Goal: Task Accomplishment & Management: Manage account settings

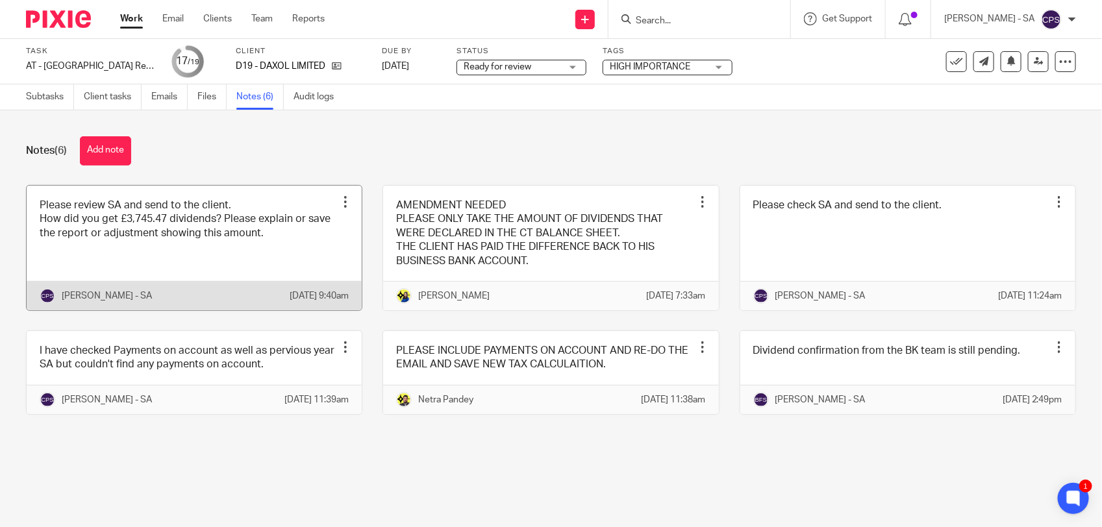
click at [174, 252] on link at bounding box center [194, 248] width 335 height 125
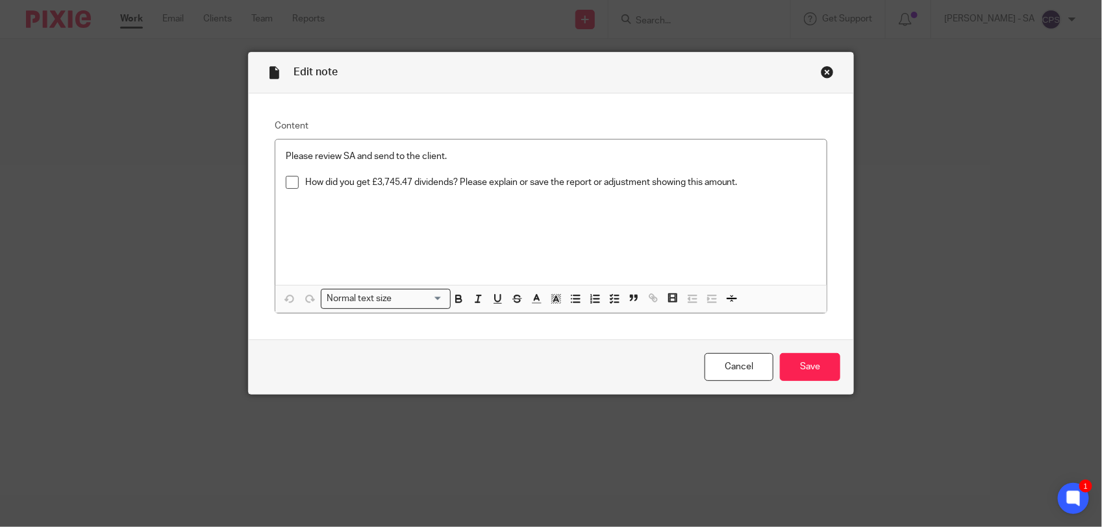
click at [820, 73] on div "Close this dialog window" at bounding box center [826, 72] width 13 height 13
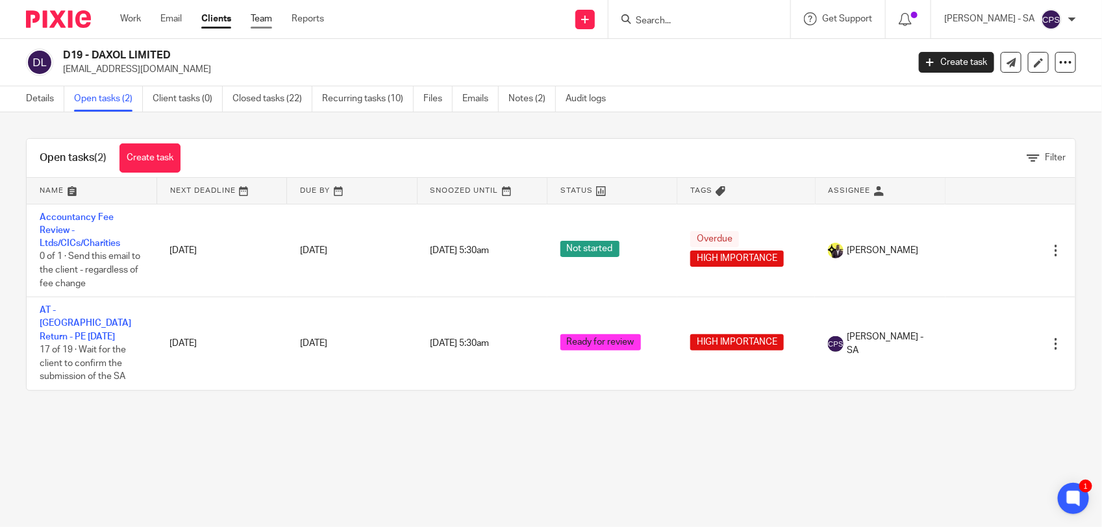
click at [260, 19] on link "Team" at bounding box center [261, 18] width 21 height 13
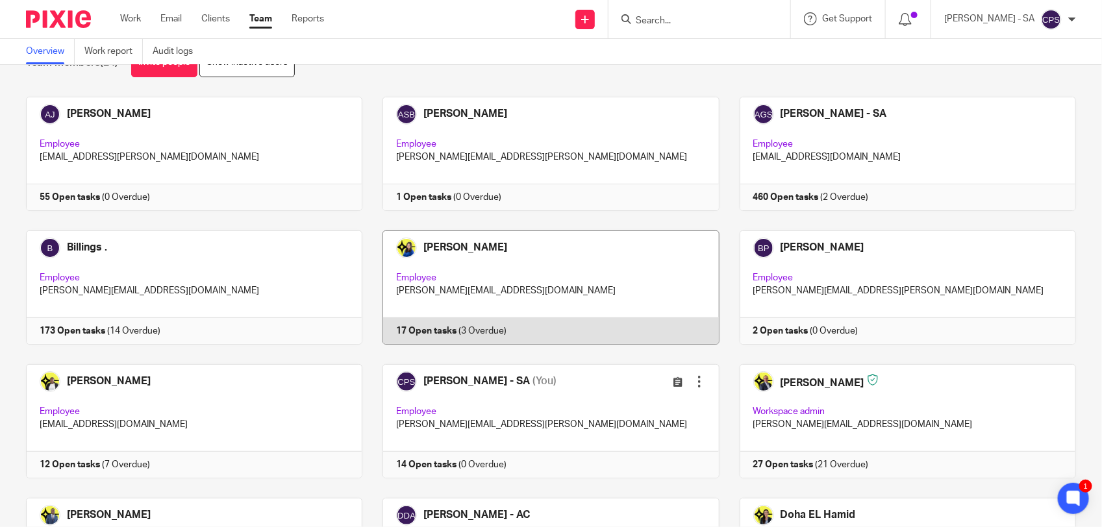
scroll to position [81, 0]
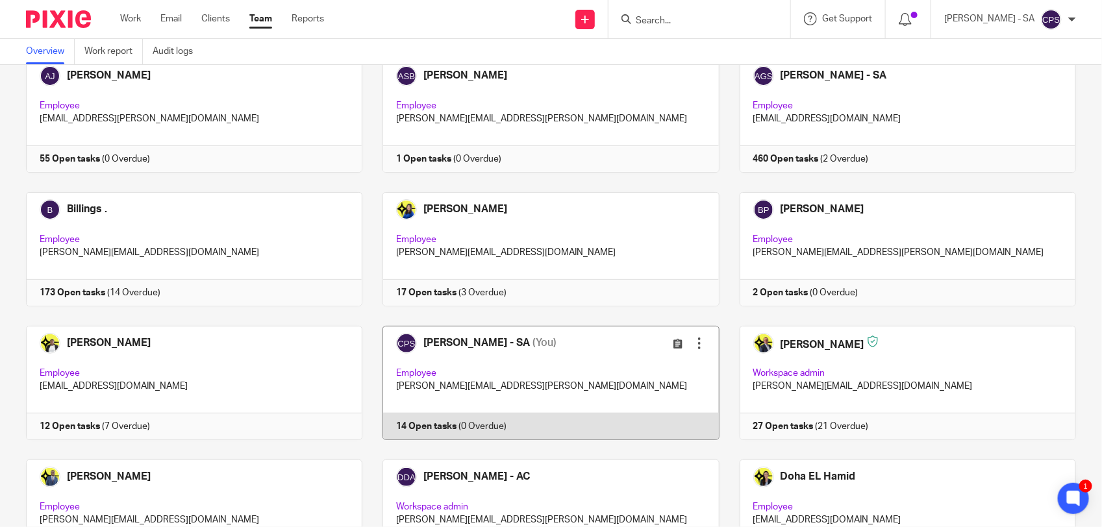
click at [578, 361] on link at bounding box center [540, 383] width 356 height 114
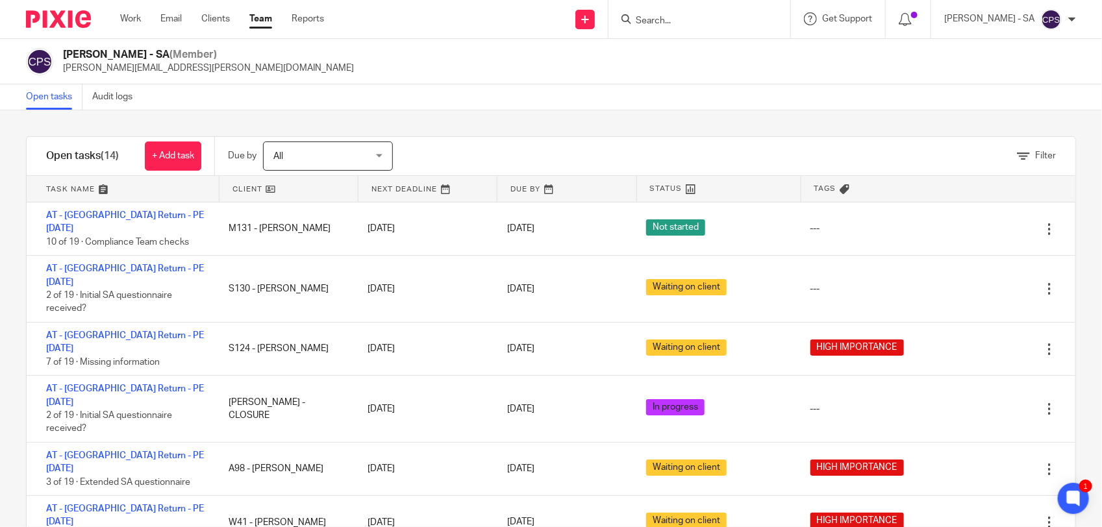
click at [679, 16] on input "Search" at bounding box center [692, 22] width 117 height 12
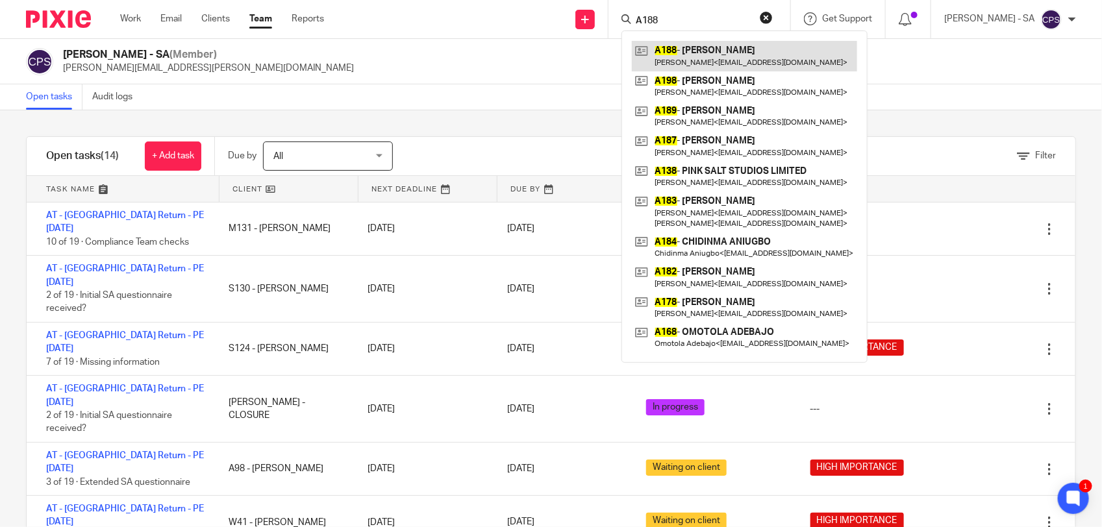
type input "A188"
click at [709, 56] on link at bounding box center [744, 56] width 225 height 30
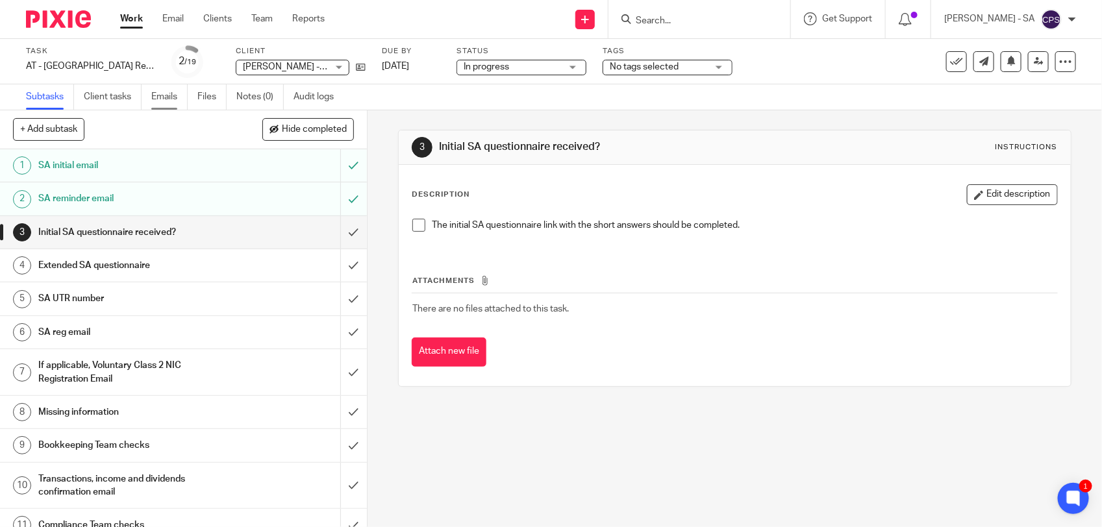
click at [166, 99] on link "Emails" at bounding box center [169, 96] width 36 height 25
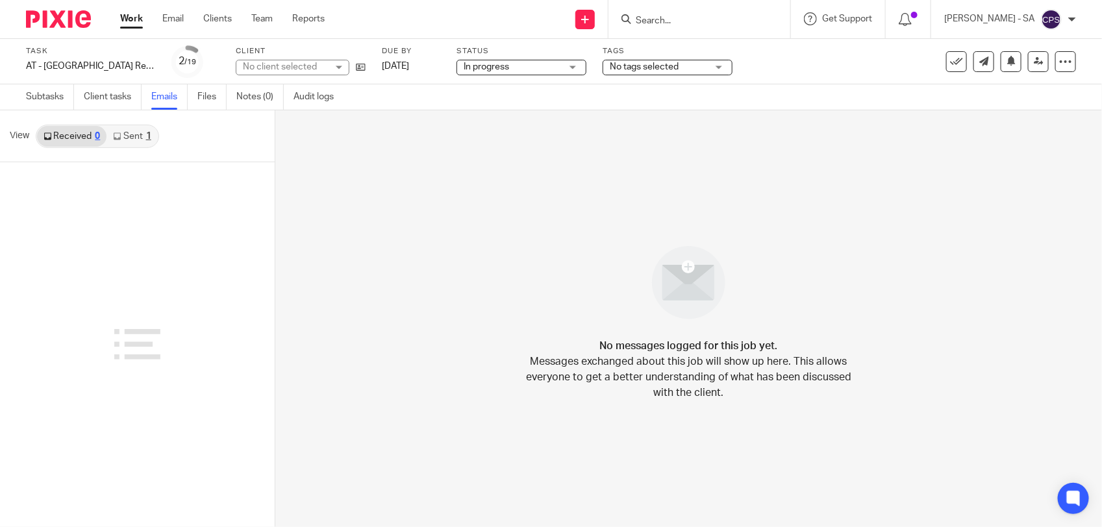
click at [121, 141] on link "Sent 1" at bounding box center [131, 136] width 51 height 21
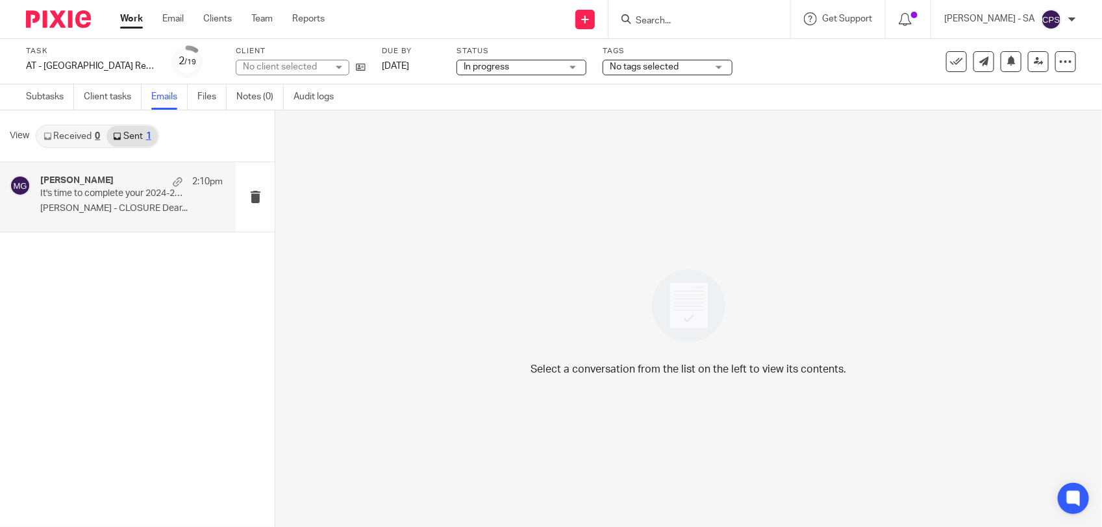
click at [142, 200] on div "[PERSON_NAME] 2:10pm It's time to complete your 2024-25 Self-Assessment Tax Ret…" at bounding box center [131, 196] width 182 height 43
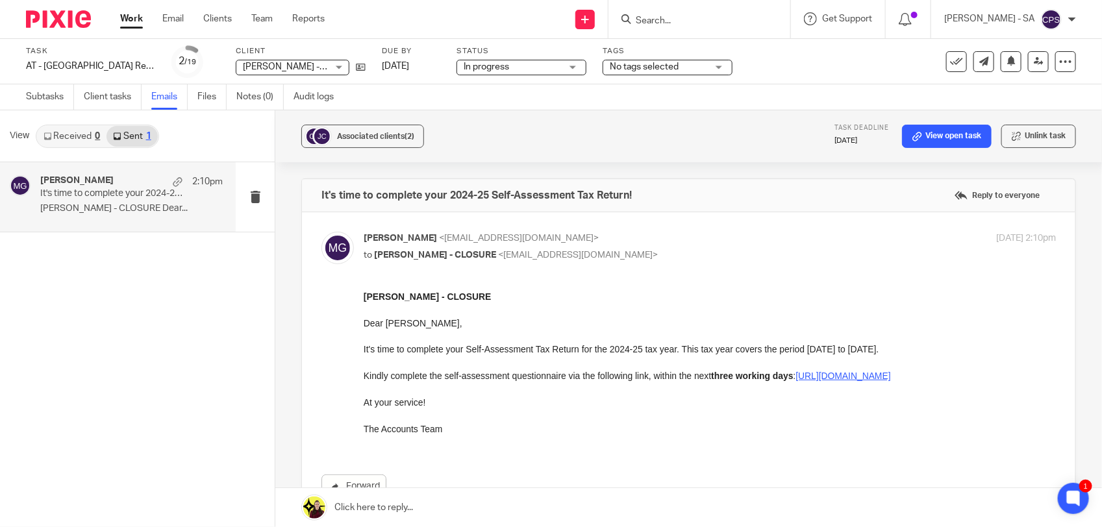
click at [497, 69] on span "In progress" at bounding box center [485, 66] width 45 height 9
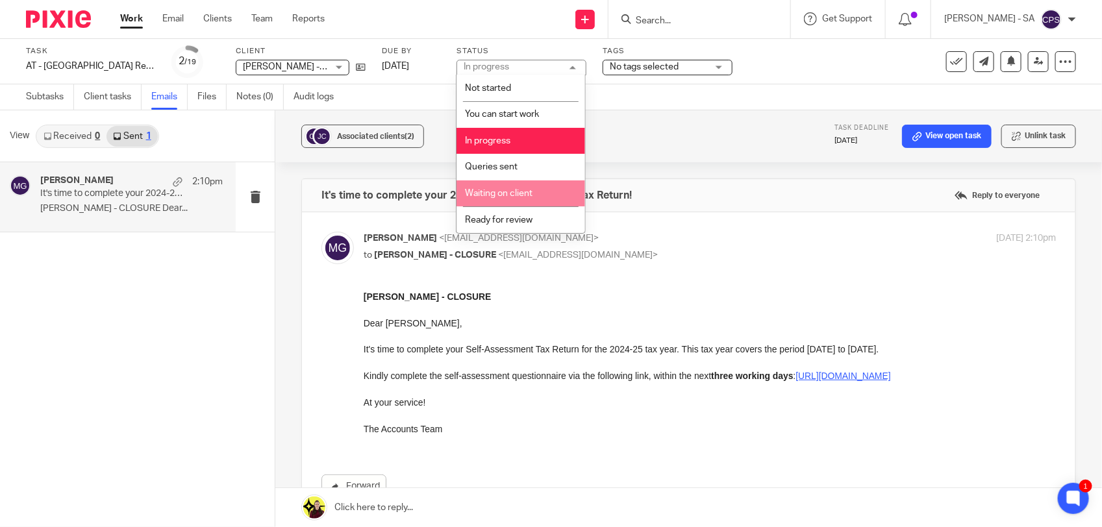
click at [511, 191] on span "Waiting on client" at bounding box center [499, 193] width 68 height 9
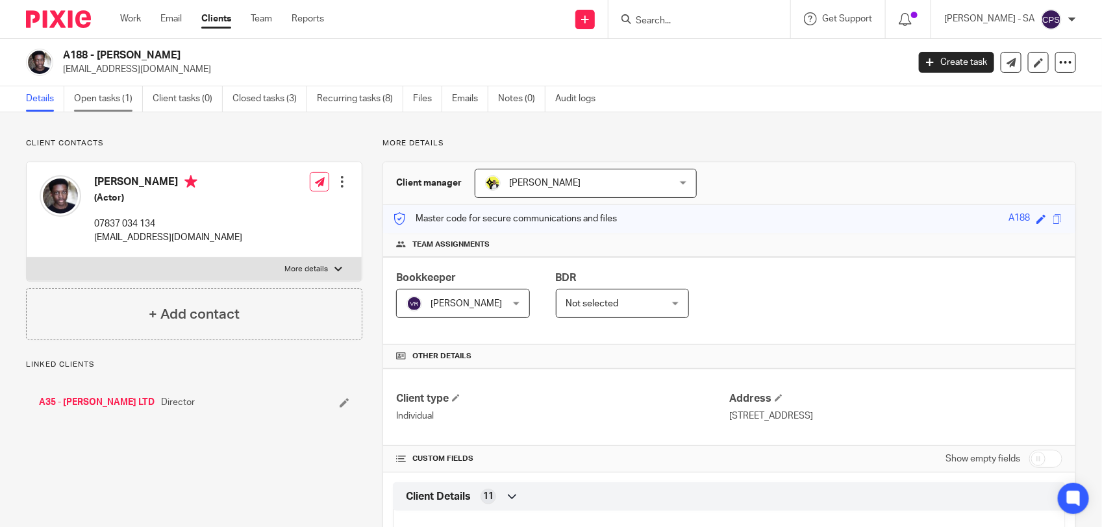
click at [95, 101] on link "Open tasks (1)" at bounding box center [108, 98] width 69 height 25
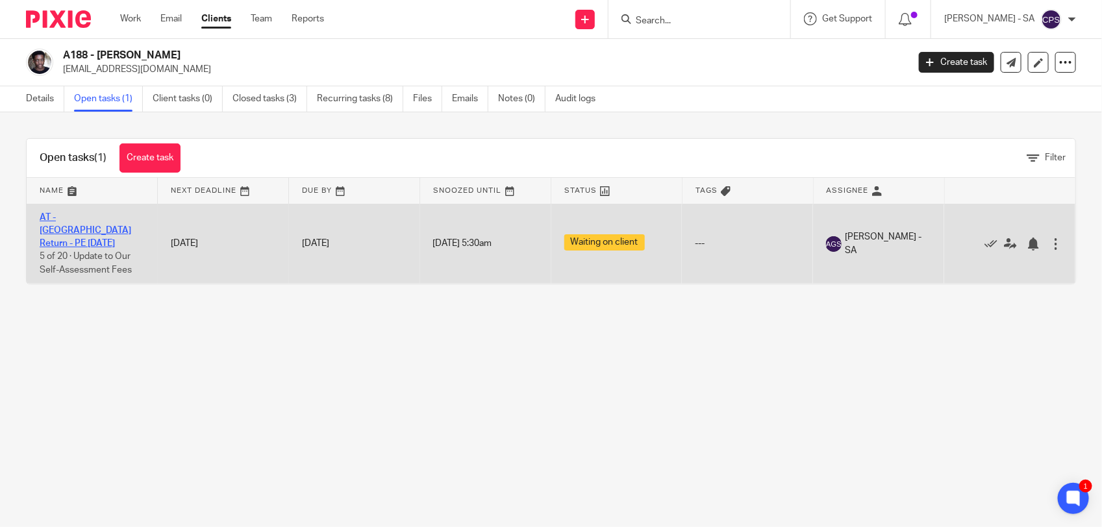
click at [86, 221] on link "AT - [GEOGRAPHIC_DATA] Return - PE [DATE]" at bounding box center [86, 231] width 92 height 36
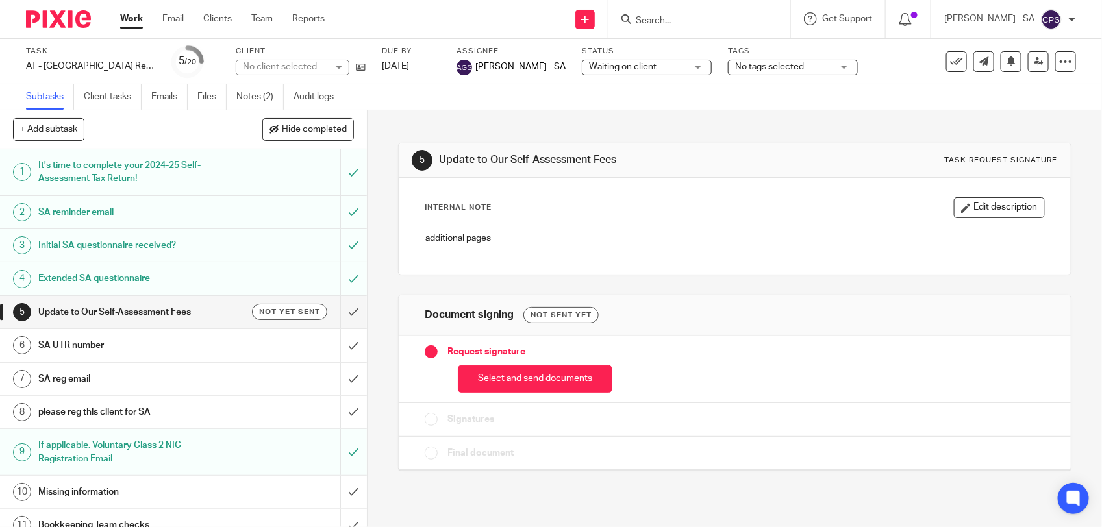
scroll to position [81, 0]
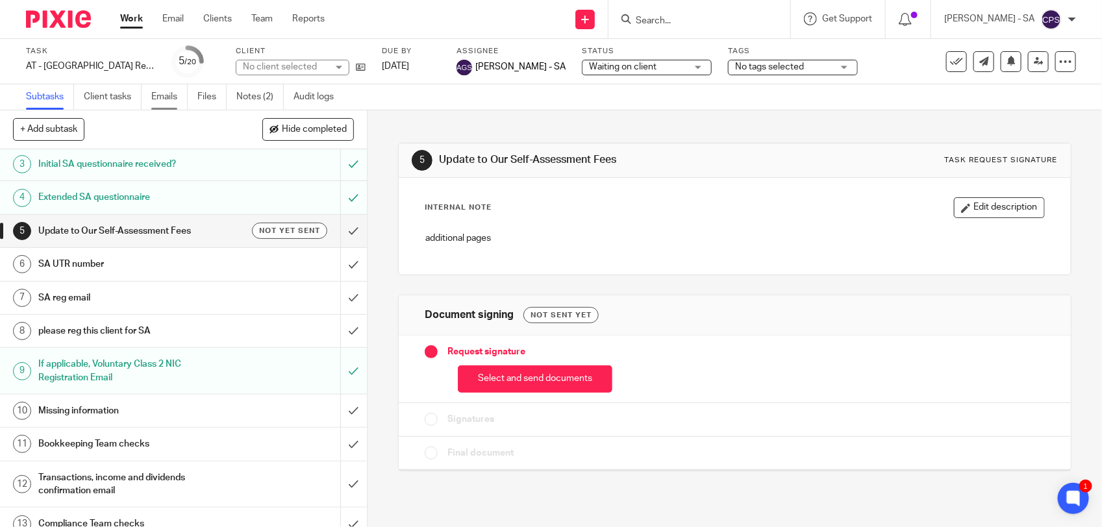
click at [161, 93] on link "Emails" at bounding box center [169, 96] width 36 height 25
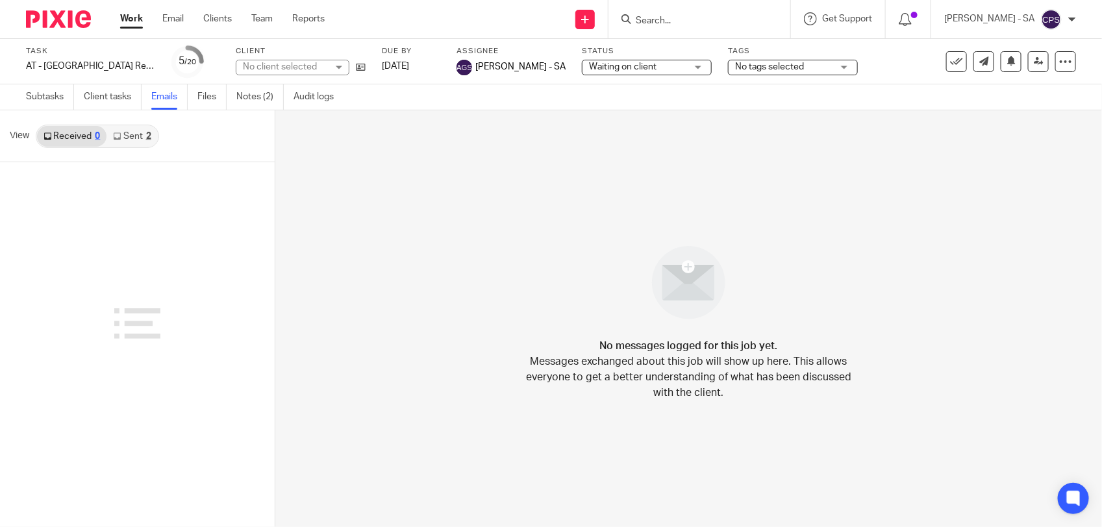
click at [130, 138] on link "Sent 2" at bounding box center [131, 136] width 51 height 21
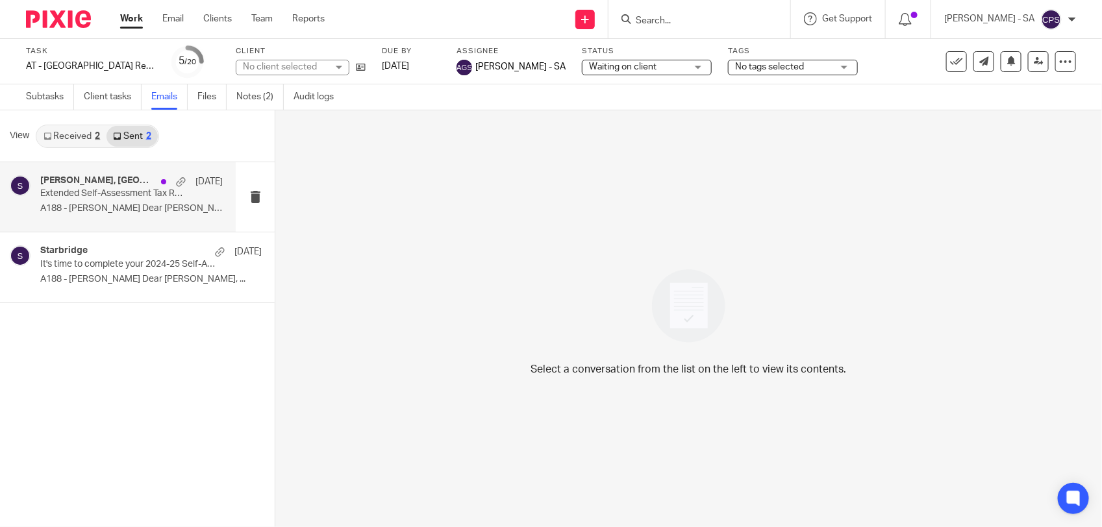
click at [138, 205] on p "A188 - [PERSON_NAME] Dear [PERSON_NAME], ..." at bounding box center [131, 208] width 182 height 11
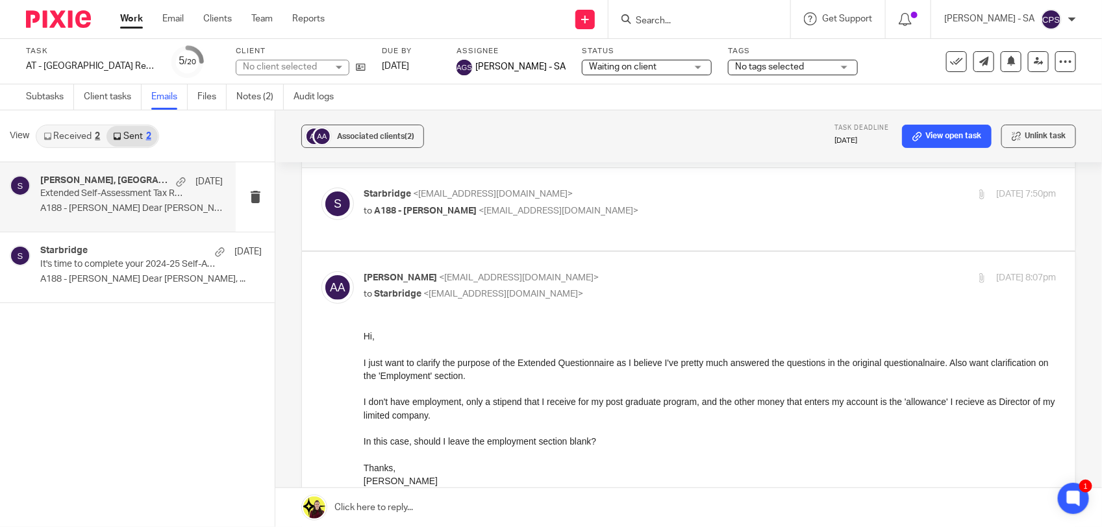
scroll to position [81, 0]
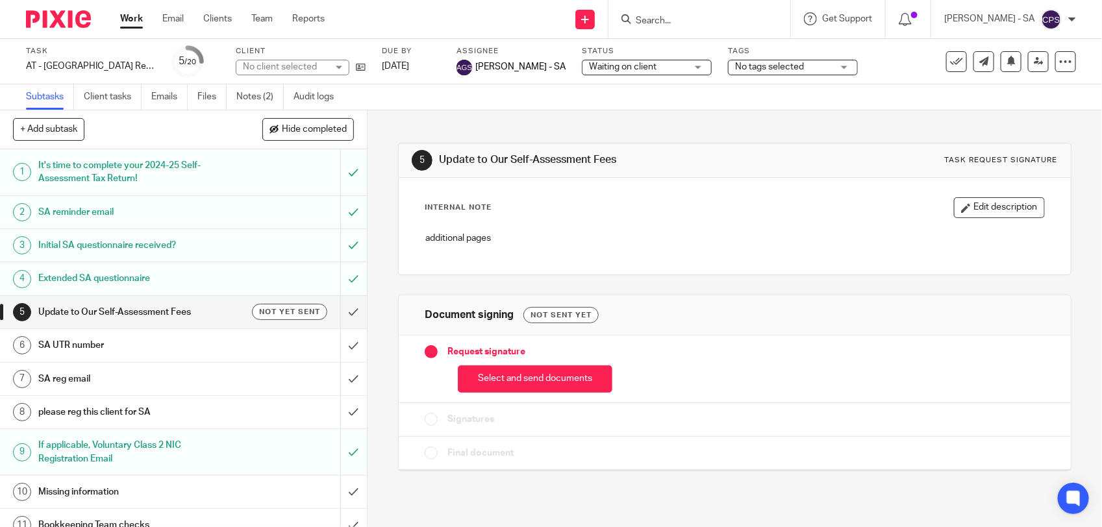
scroll to position [162, 0]
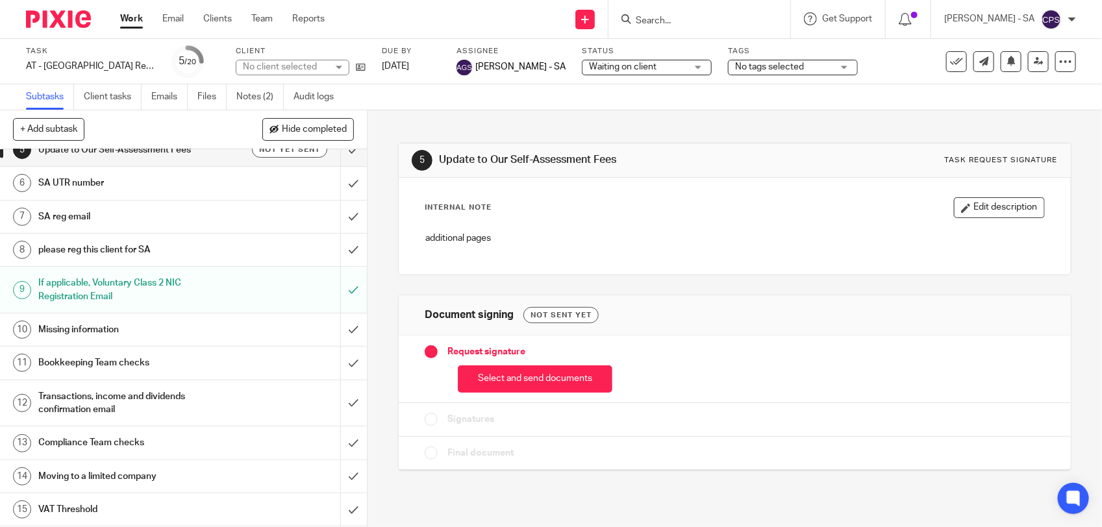
click at [131, 336] on h1 "Missing information" at bounding box center [134, 329] width 193 height 19
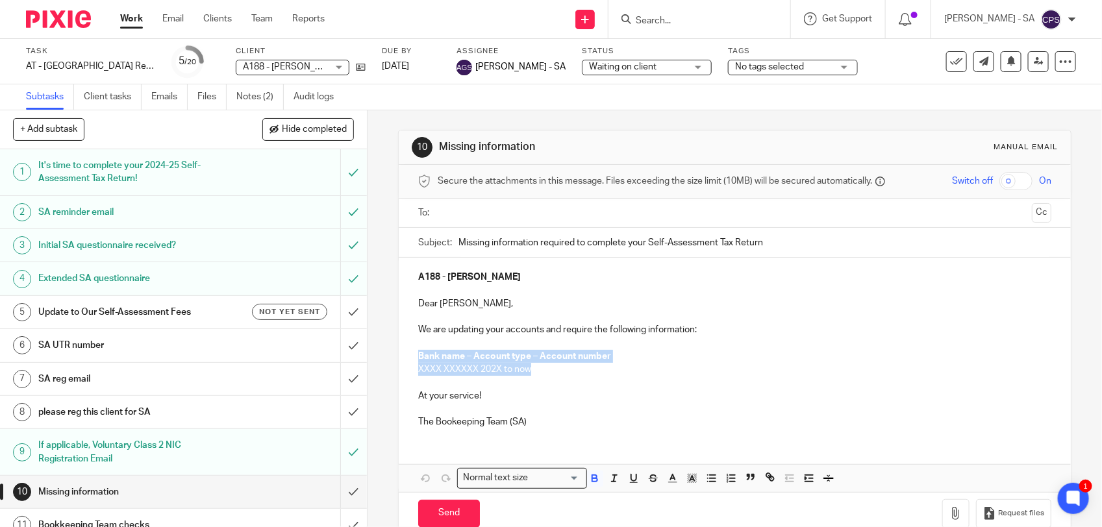
drag, startPoint x: 411, startPoint y: 352, endPoint x: 543, endPoint y: 374, distance: 133.5
click at [543, 374] on div "A188 - ANTHONY ABRAHAM Dear Anthony, We are updating your accounts and require …" at bounding box center [735, 348] width 672 height 180
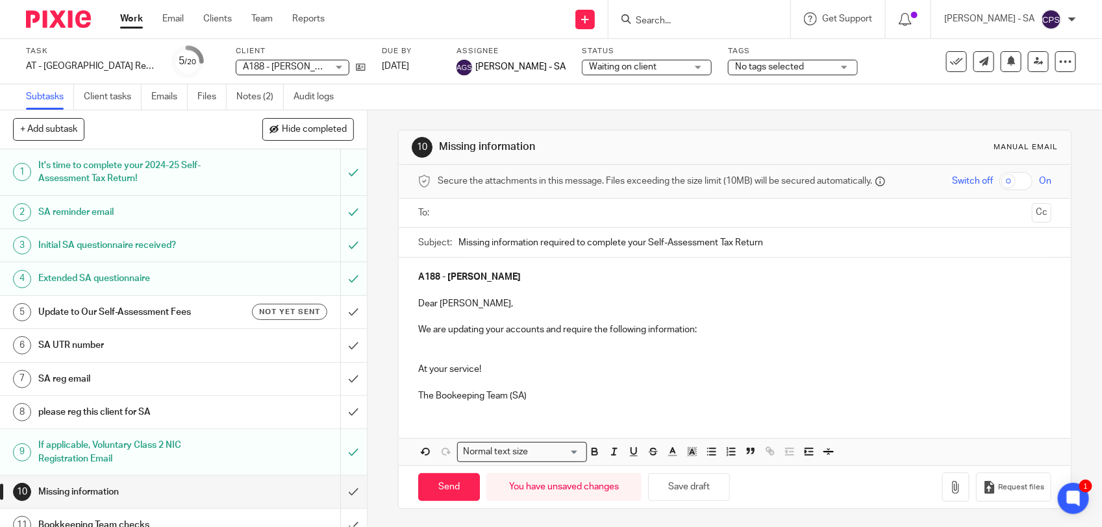
click at [439, 354] on p at bounding box center [734, 356] width 633 height 13
click at [705, 330] on p "We are updating your accounts and require the following information:" at bounding box center [734, 329] width 633 height 13
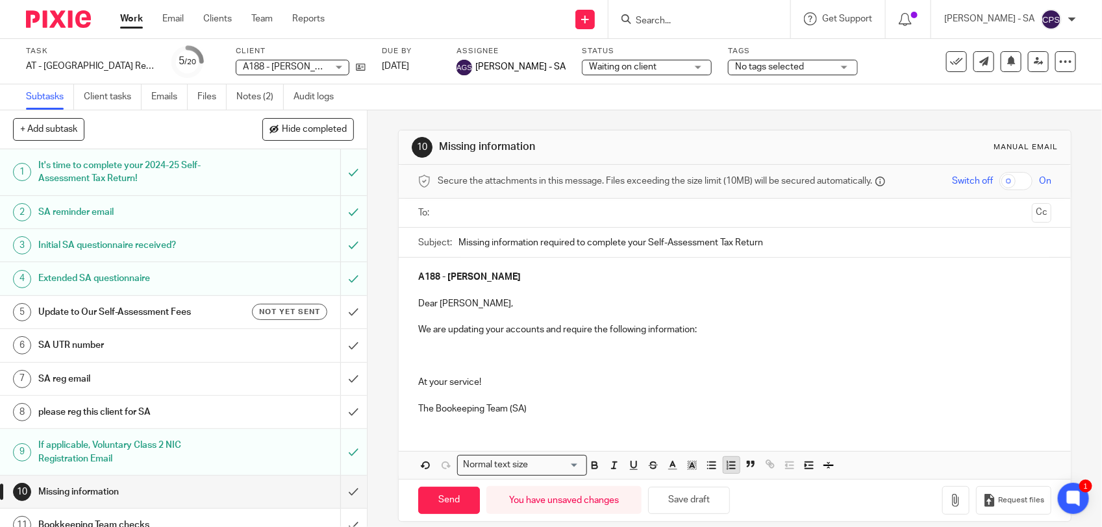
click at [731, 471] on icon "button" at bounding box center [731, 466] width 12 height 12
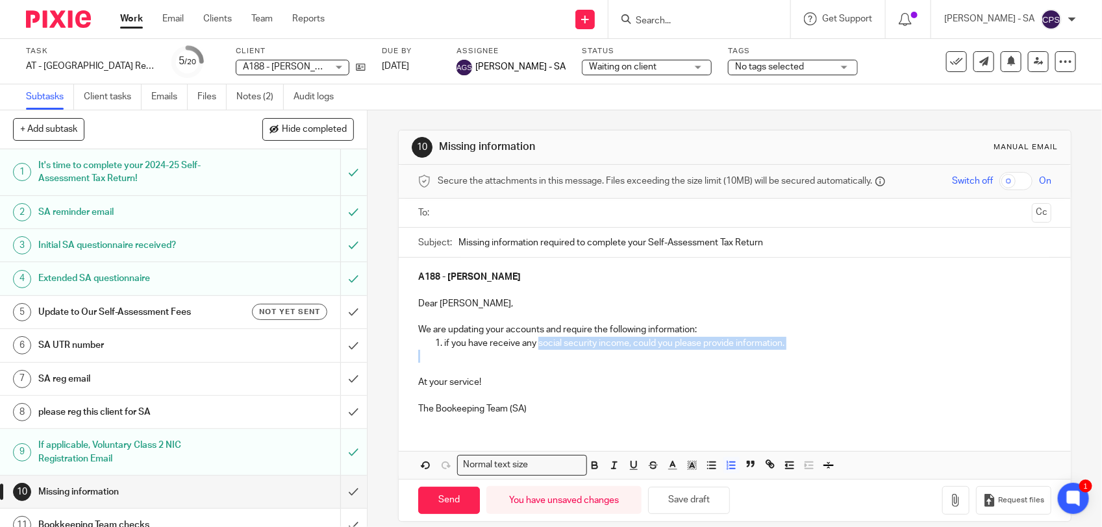
drag, startPoint x: 534, startPoint y: 344, endPoint x: 784, endPoint y: 357, distance: 250.2
click at [784, 357] on div "A188 - ANTHONY ABRAHAM Dear Anthony, We are updating your accounts and require …" at bounding box center [735, 341] width 672 height 167
click at [610, 342] on p "if you have receive any social security income, could you please provide inform…" at bounding box center [747, 343] width 607 height 13
drag, startPoint x: 534, startPoint y: 343, endPoint x: 622, endPoint y: 342, distance: 88.3
click at [622, 342] on p "if you have receive any social security income, could you please provide inform…" at bounding box center [747, 343] width 607 height 13
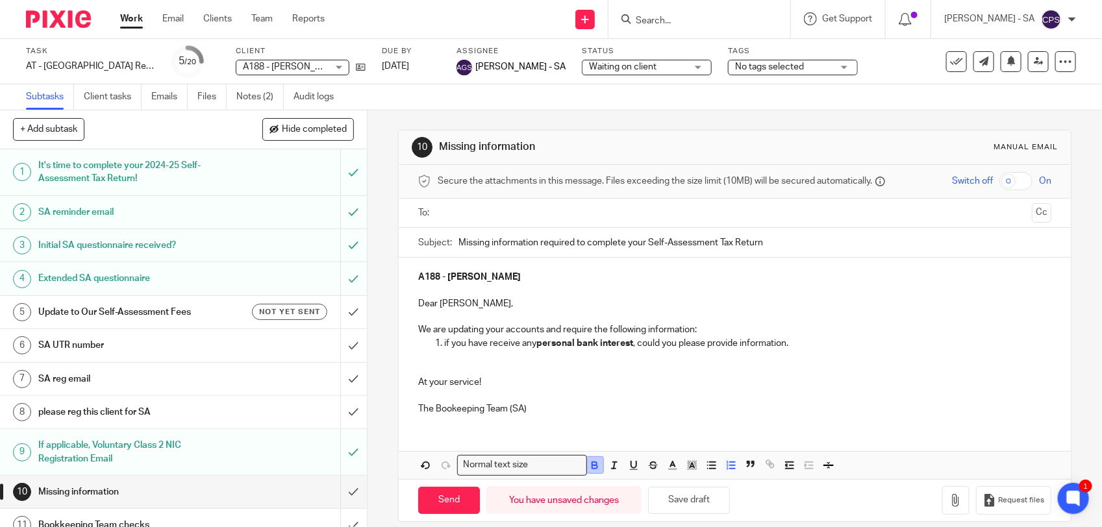
click at [595, 465] on icon "button" at bounding box center [595, 466] width 12 height 12
drag, startPoint x: 532, startPoint y: 342, endPoint x: 628, endPoint y: 349, distance: 95.7
click at [628, 349] on p "if you have receive any personal bank interest , could you please provide infor…" at bounding box center [747, 343] width 607 height 13
click at [591, 467] on icon "button" at bounding box center [595, 466] width 12 height 12
click at [634, 347] on p "if you have receive any personal bank interest, could you please provide inform…" at bounding box center [747, 343] width 607 height 13
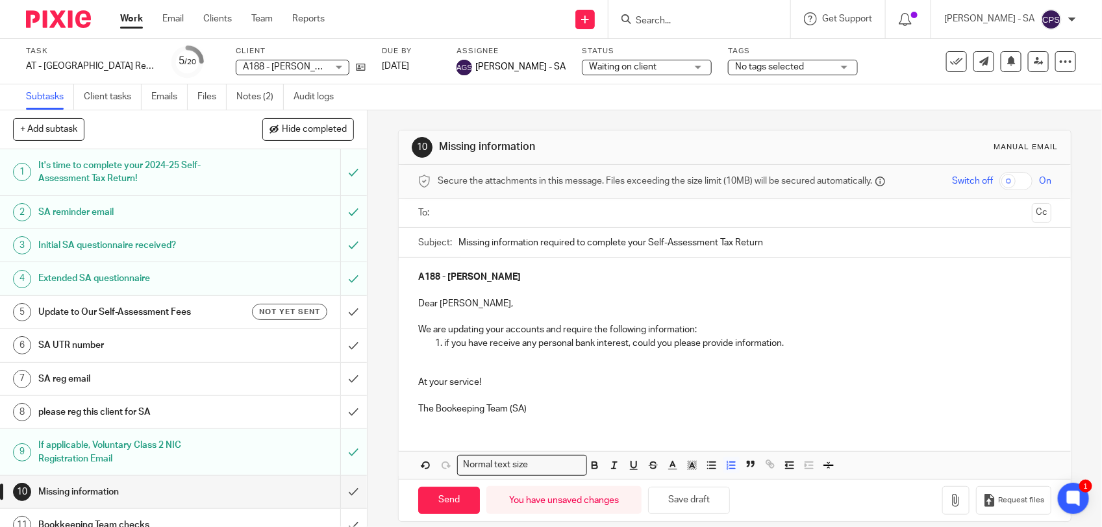
click at [706, 328] on p "We are updating your accounts and require the following information:" at bounding box center [734, 329] width 633 height 13
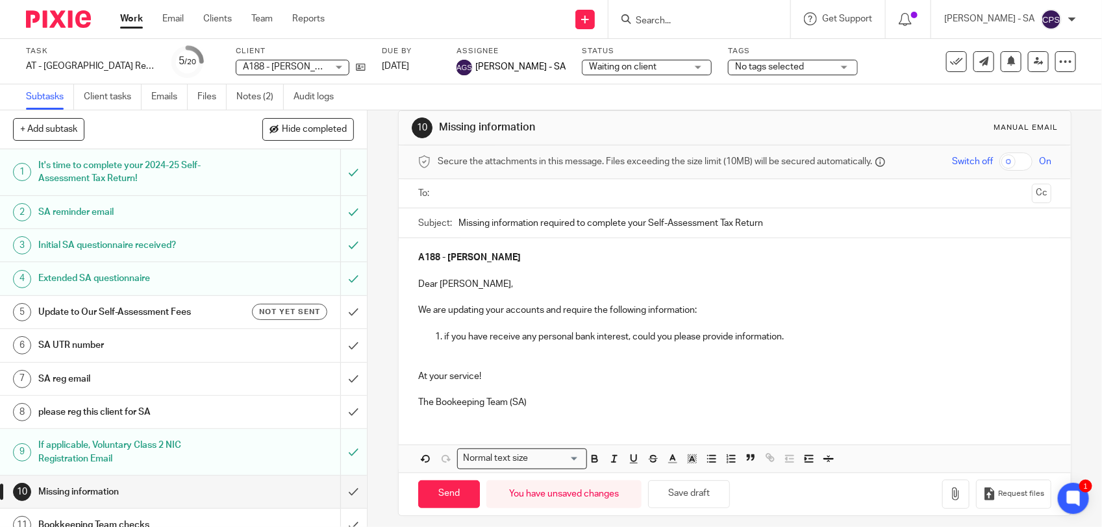
scroll to position [29, 0]
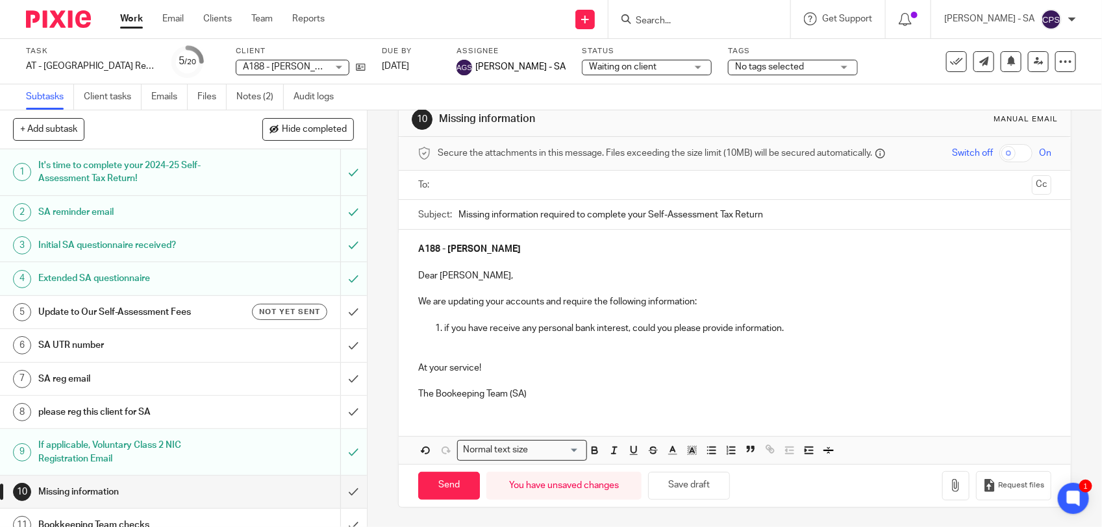
click at [440, 348] on p at bounding box center [734, 354] width 633 height 13
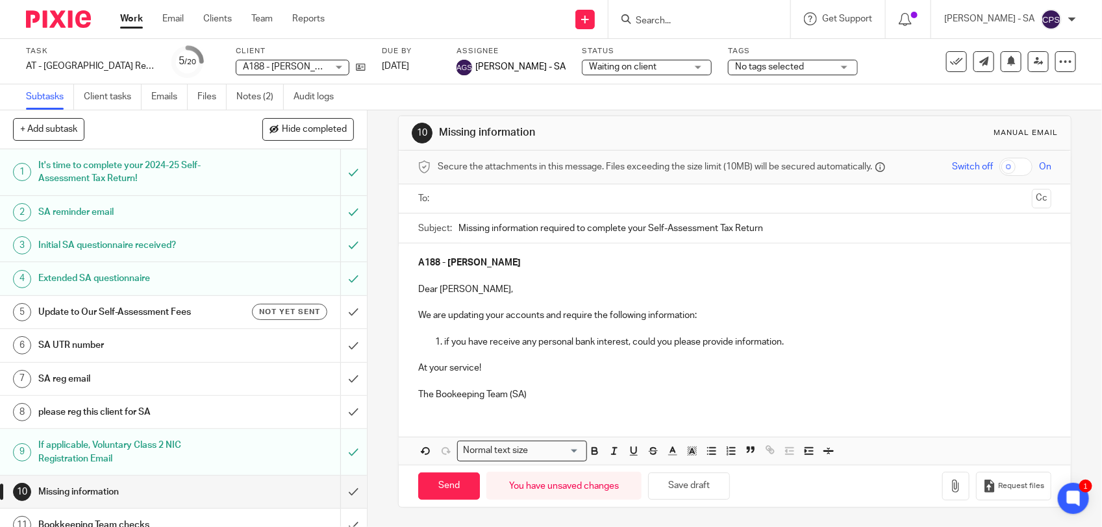
scroll to position [16, 0]
click at [704, 489] on button "Save draft" at bounding box center [689, 487] width 82 height 28
click at [488, 196] on input "text" at bounding box center [734, 198] width 584 height 15
click at [435, 489] on input "Send" at bounding box center [449, 487] width 62 height 28
type input "Sent"
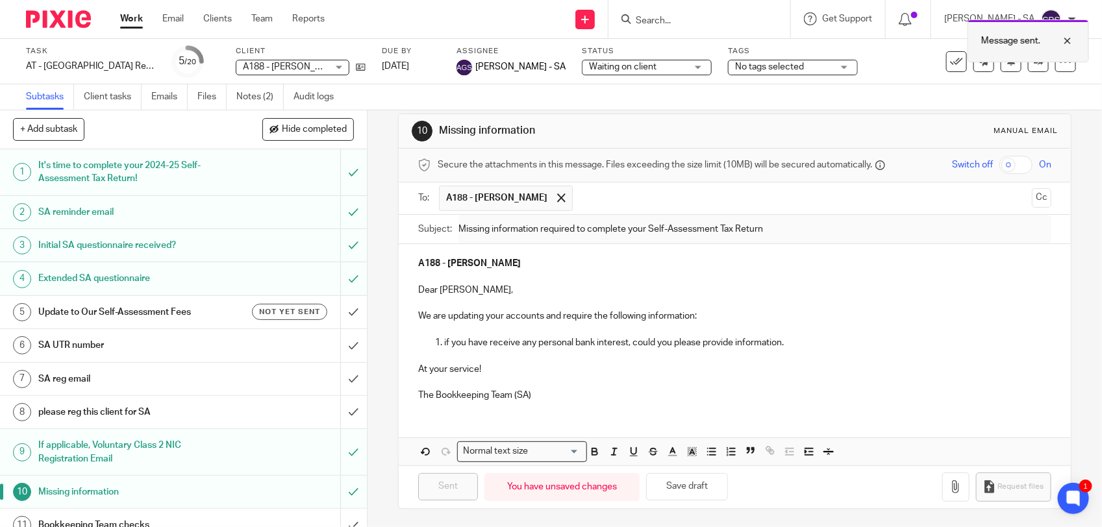
click at [1069, 40] on div at bounding box center [1057, 41] width 35 height 16
click at [254, 97] on link "Notes (2)" at bounding box center [259, 96] width 47 height 25
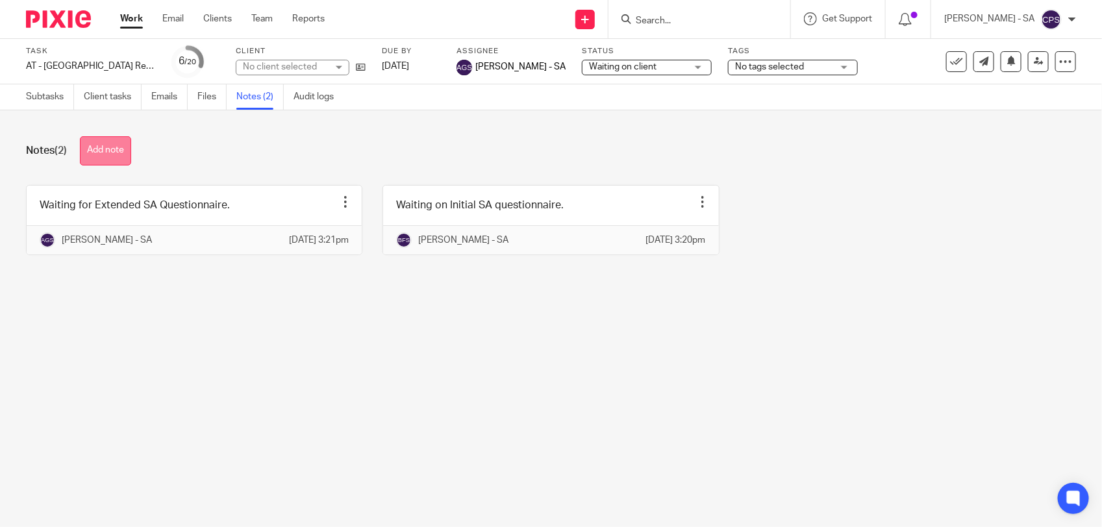
click at [106, 157] on button "Add note" at bounding box center [105, 150] width 51 height 29
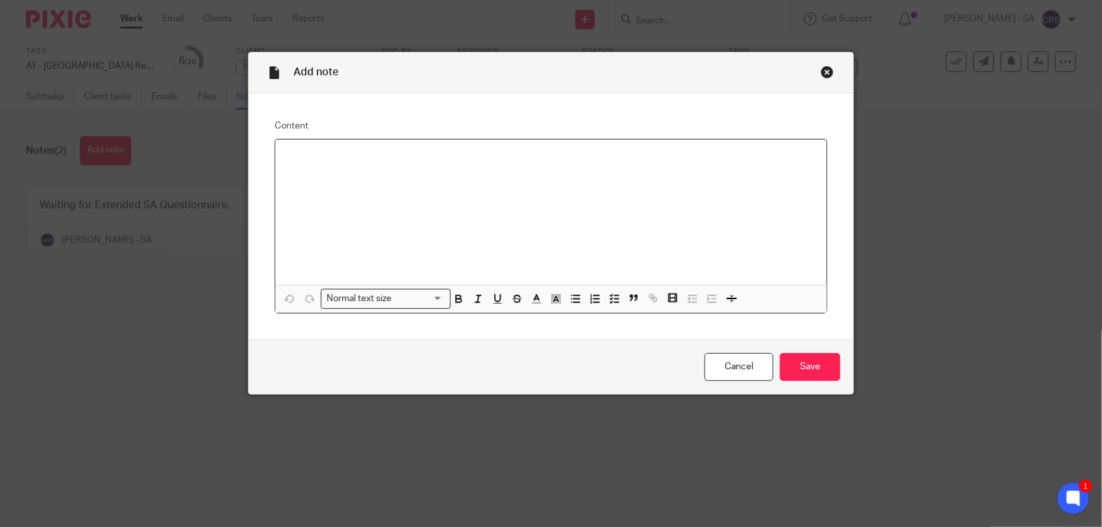
click at [820, 69] on div "Close this dialog window" at bounding box center [826, 72] width 13 height 13
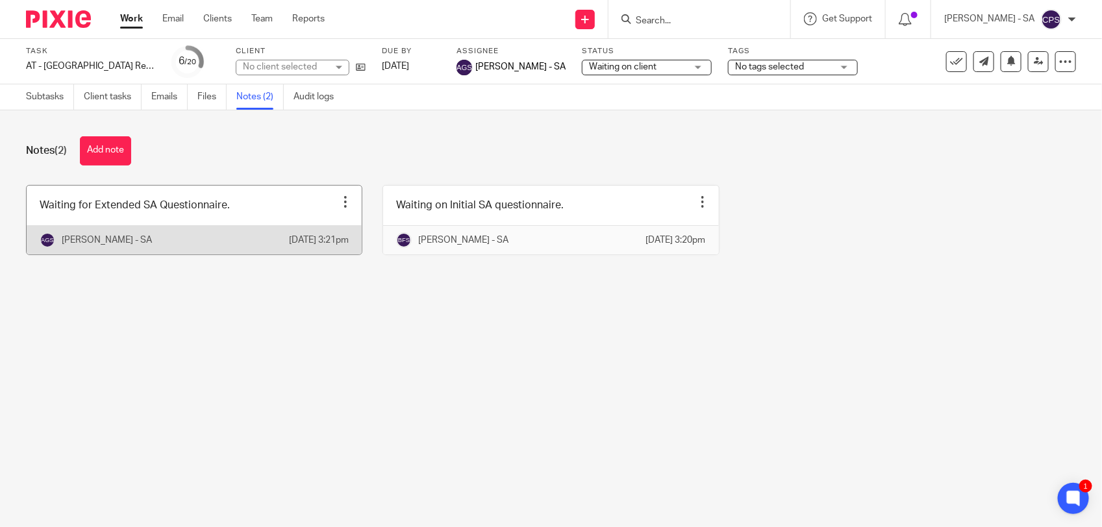
click at [273, 214] on link at bounding box center [194, 220] width 335 height 69
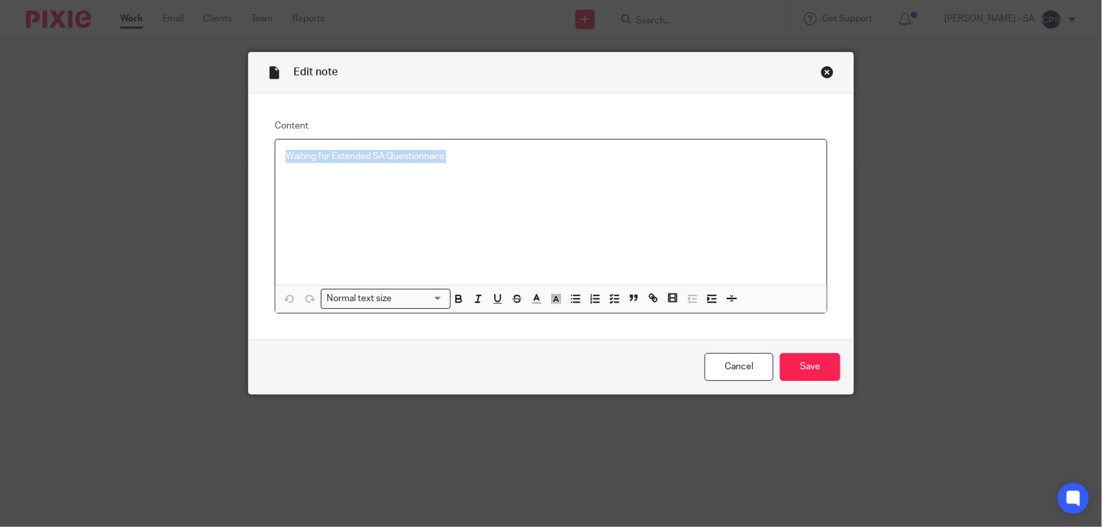
drag, startPoint x: 278, startPoint y: 158, endPoint x: 485, endPoint y: 159, distance: 207.1
click at [485, 159] on div "Waiting for Extended SA Questionnaire." at bounding box center [550, 212] width 551 height 145
click at [610, 299] on polyline "button" at bounding box center [611, 298] width 2 height 1
click at [286, 159] on span at bounding box center [292, 156] width 13 height 13
click at [811, 368] on input "Save" at bounding box center [810, 367] width 60 height 28
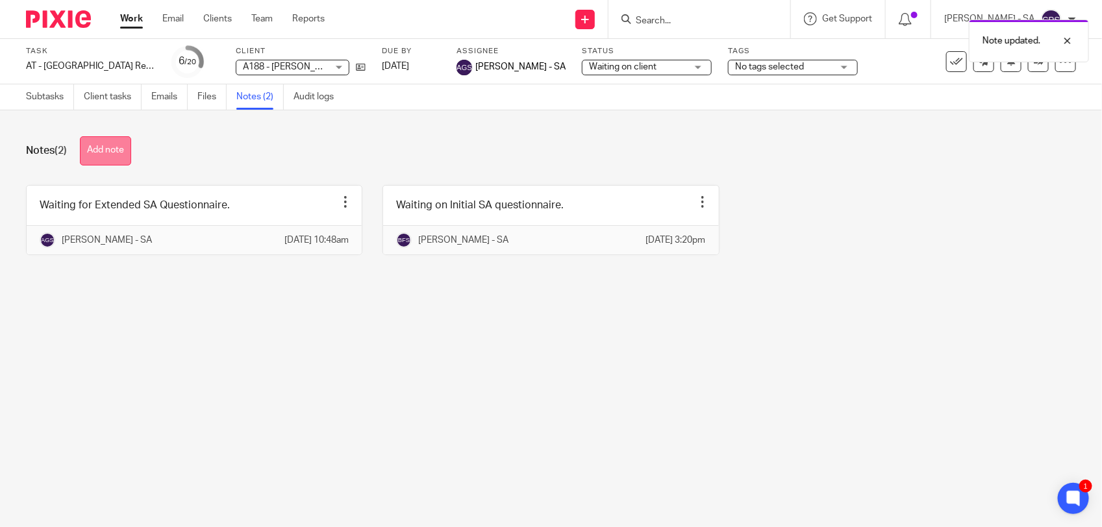
click at [106, 144] on button "Add note" at bounding box center [105, 150] width 51 height 29
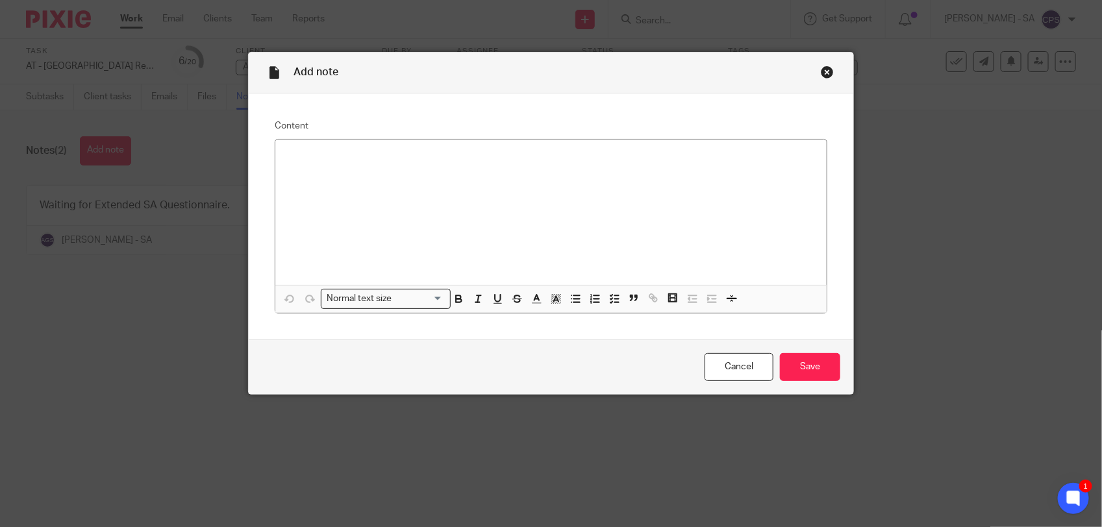
click at [310, 162] on p at bounding box center [551, 156] width 530 height 13
click at [478, 157] on p "Below information Missing - email sent to client. P60 Gift Aid donation details" at bounding box center [551, 156] width 530 height 13
click at [608, 297] on icon "button" at bounding box center [614, 299] width 12 height 12
drag, startPoint x: 300, startPoint y: 173, endPoint x: 421, endPoint y: 175, distance: 120.8
click at [421, 175] on p "P60 Gift Aid donation details" at bounding box center [560, 169] width 511 height 13
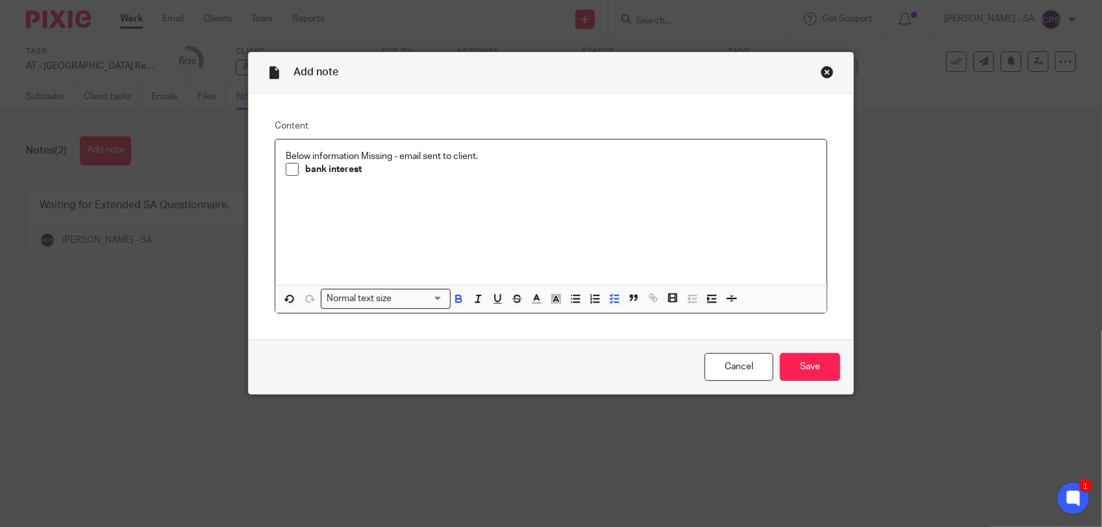
click at [305, 170] on strong "bank interest" at bounding box center [333, 169] width 56 height 9
click at [498, 156] on p "Below information Missing - email sent to client." at bounding box center [551, 156] width 530 height 13
drag, startPoint x: 299, startPoint y: 184, endPoint x: 368, endPoint y: 179, distance: 69.6
click at [368, 179] on p "Bank interest" at bounding box center [560, 182] width 511 height 13
click at [456, 299] on icon "button" at bounding box center [458, 300] width 5 height 3
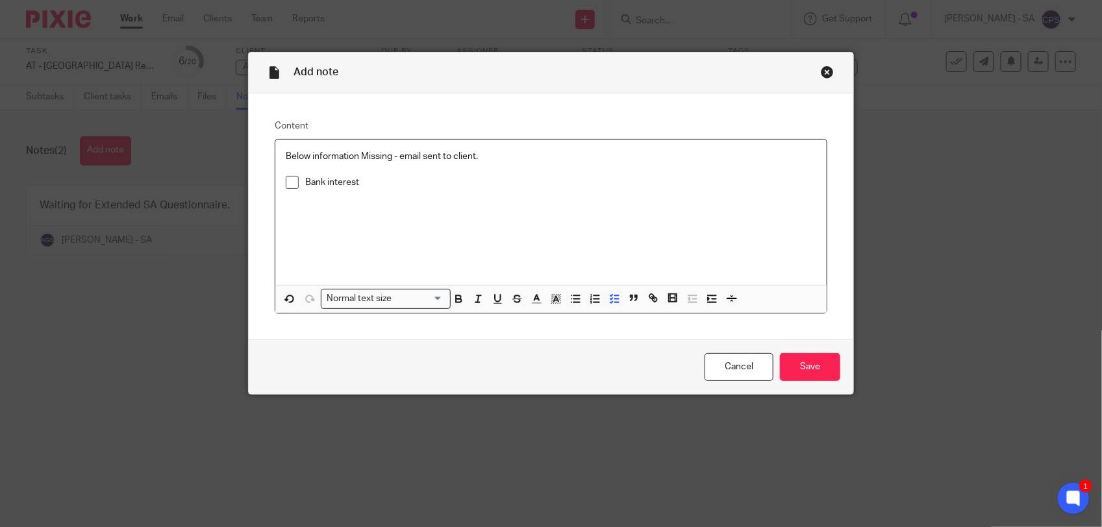
click at [394, 204] on p at bounding box center [551, 201] width 530 height 13
click at [800, 367] on input "Save" at bounding box center [810, 367] width 60 height 28
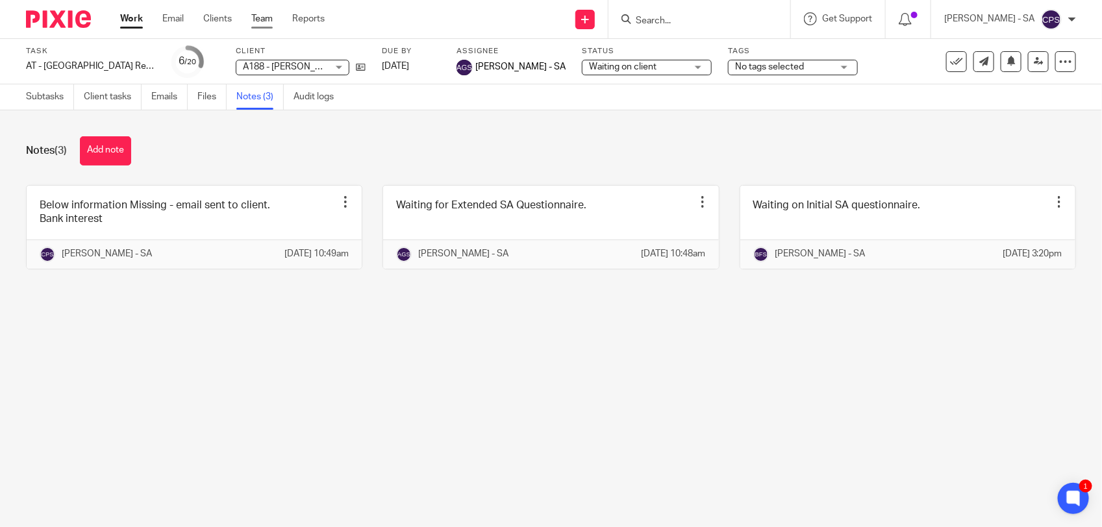
click at [260, 18] on link "Team" at bounding box center [261, 18] width 21 height 13
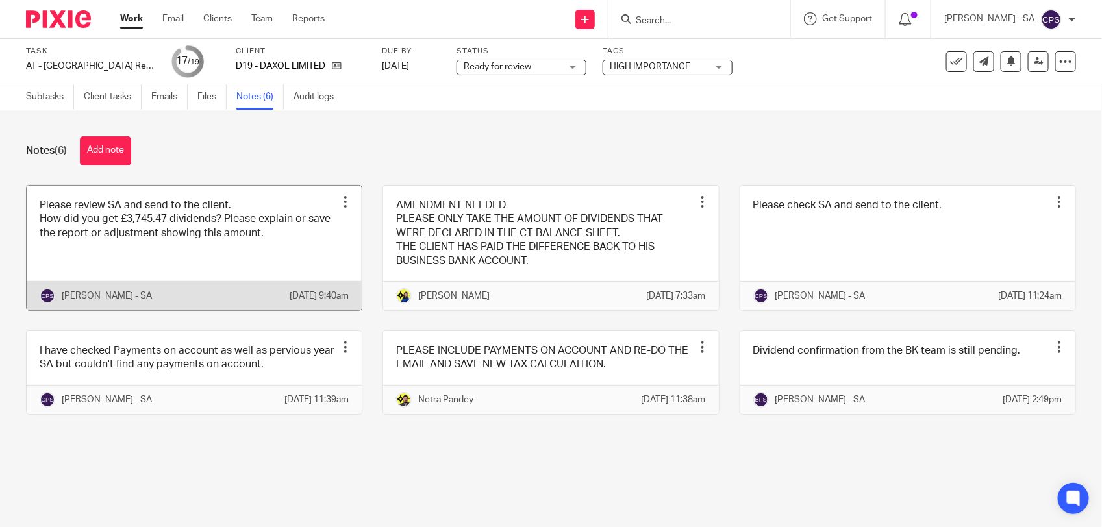
click at [198, 262] on link at bounding box center [194, 248] width 335 height 125
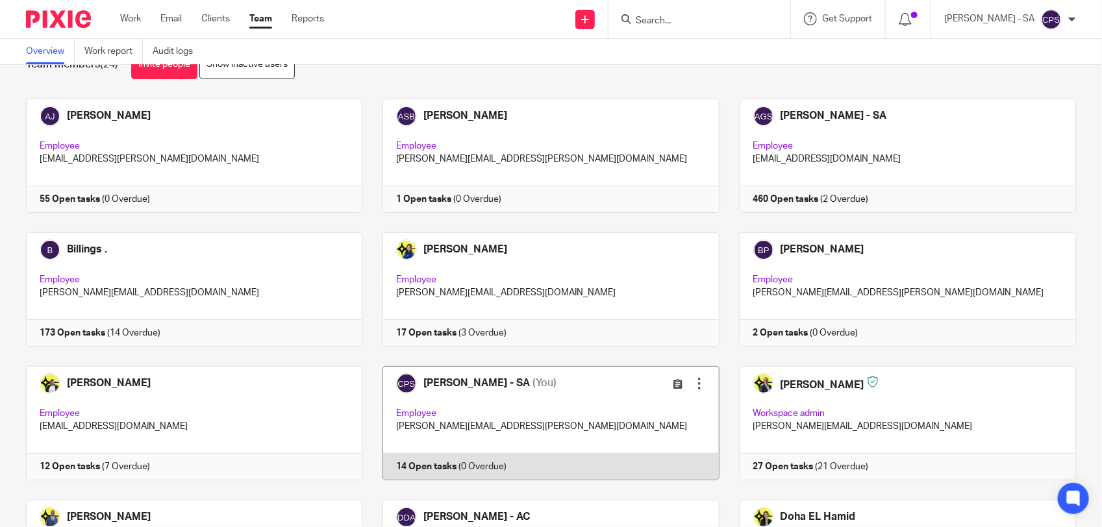
scroll to position [81, 0]
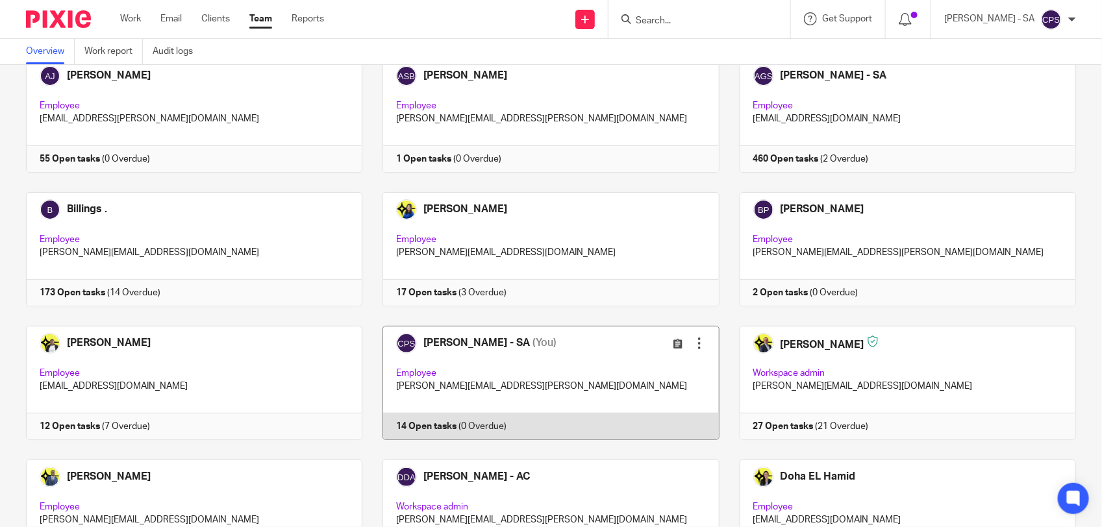
click at [569, 364] on link at bounding box center [540, 383] width 356 height 114
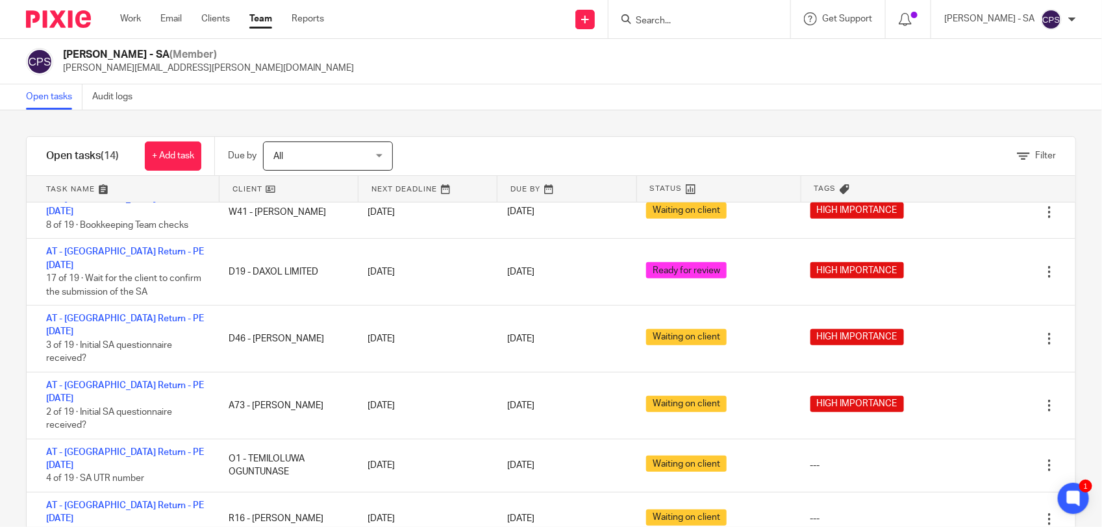
scroll to position [45, 0]
